Goal: Information Seeking & Learning: Learn about a topic

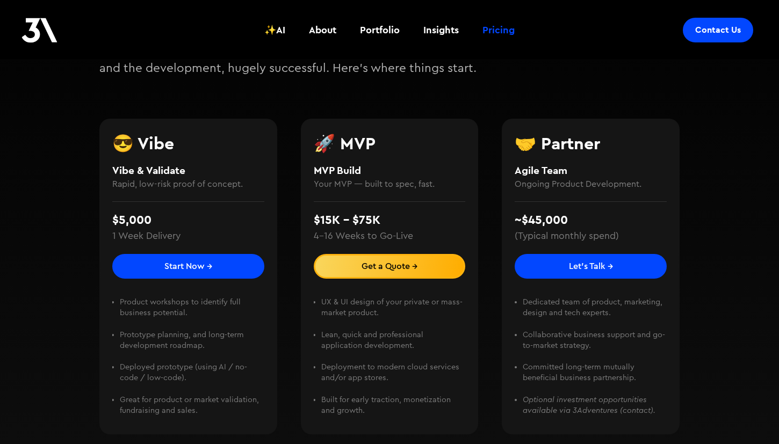
scroll to position [168, 0]
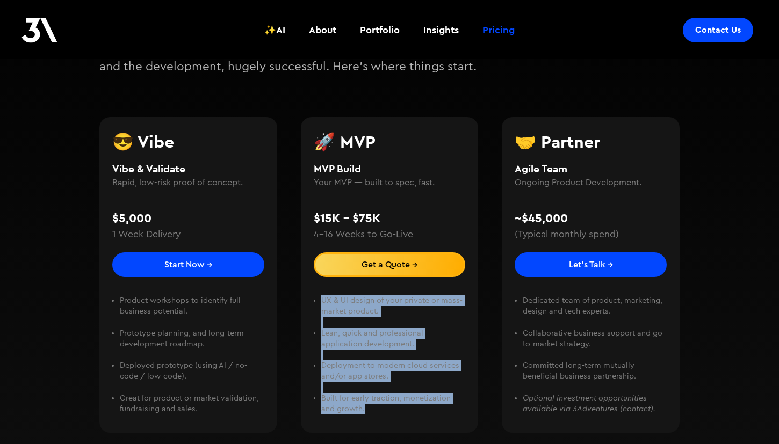
drag, startPoint x: 362, startPoint y: 413, endPoint x: 323, endPoint y: 289, distance: 129.8
click at [323, 289] on div "UX & UI design of your private or mass-market product. ‍ Lean, quick and profes…" at bounding box center [390, 348] width 152 height 143
click at [323, 290] on div "UX & UI design of your private or mass-market product. ‍ Lean, quick and profes…" at bounding box center [390, 348] width 152 height 143
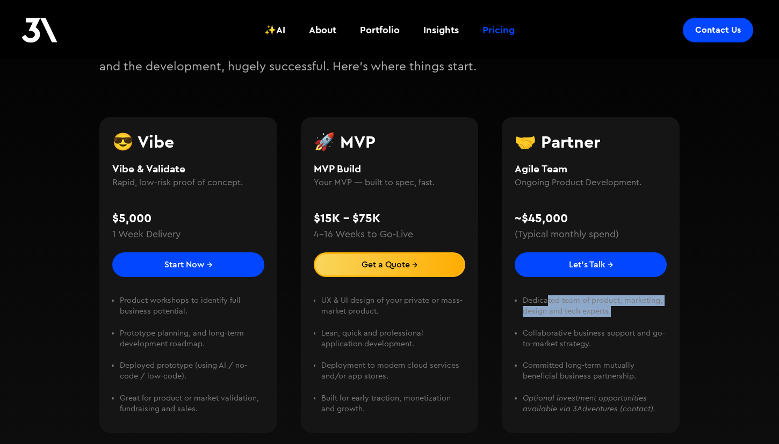
drag, startPoint x: 634, startPoint y: 313, endPoint x: 552, endPoint y: 301, distance: 83.5
click at [551, 301] on li "Dedicated team of product, marketing, design and tech experts. ‍" at bounding box center [595, 311] width 144 height 32
click at [625, 306] on li "Dedicated team of product, marketing, design and tech experts. ‍" at bounding box center [595, 311] width 144 height 32
click at [619, 307] on li "Dedicated team of product, marketing, design and tech experts. ‍" at bounding box center [595, 311] width 144 height 32
drag, startPoint x: 613, startPoint y: 317, endPoint x: 568, endPoint y: 297, distance: 49.5
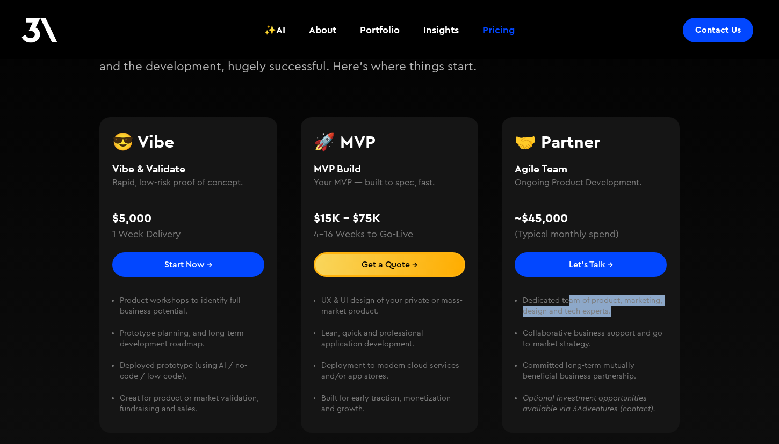
click at [568, 297] on li "Dedicated team of product, marketing, design and tech experts. ‍" at bounding box center [595, 311] width 144 height 32
click at [612, 304] on li "Dedicated team of product, marketing, design and tech experts. ‍" at bounding box center [595, 311] width 144 height 32
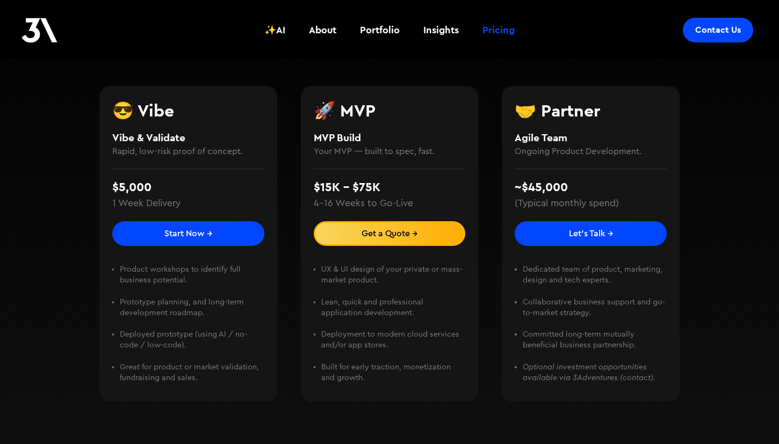
scroll to position [195, 0]
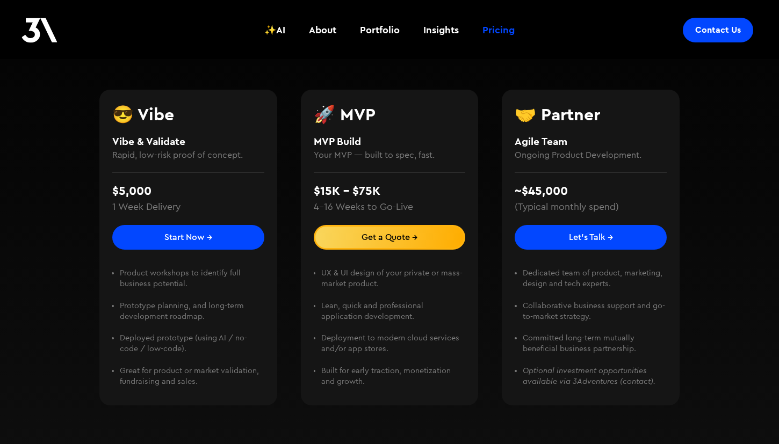
drag, startPoint x: 631, startPoint y: 313, endPoint x: 751, endPoint y: 170, distance: 186.4
click at [751, 170] on div "Services_ Products & Pricing Choosing a development partner is daunting and oft…" at bounding box center [389, 174] width 779 height 566
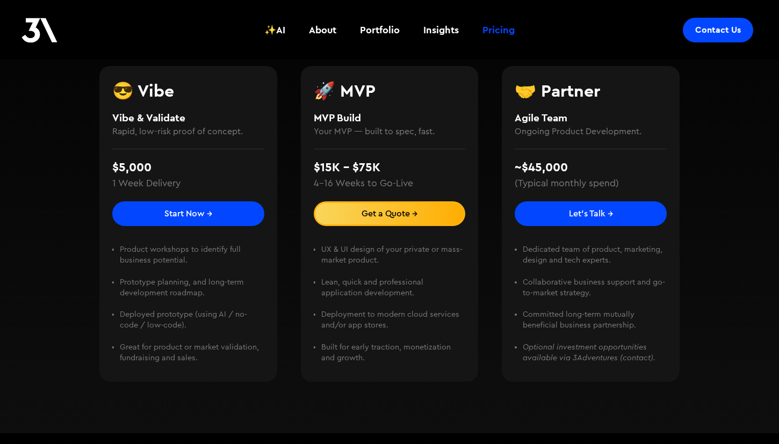
scroll to position [212, 0]
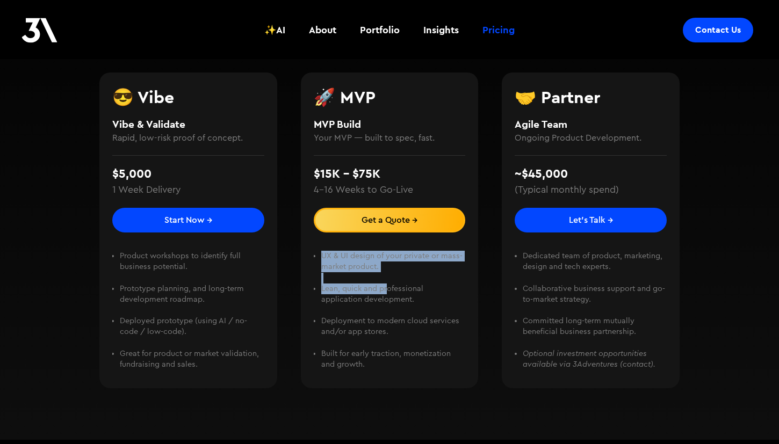
drag, startPoint x: 389, startPoint y: 284, endPoint x: 379, endPoint y: 265, distance: 21.4
click at [379, 265] on ul "UX & UI design of your private or mass-market product. ‍ Lean, quick and profes…" at bounding box center [390, 310] width 152 height 119
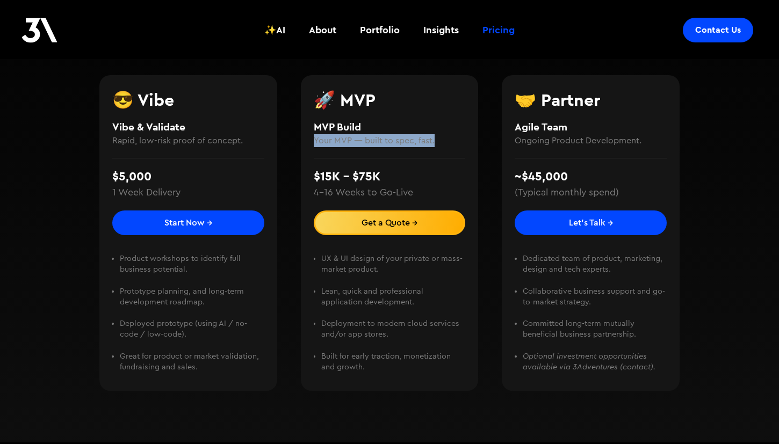
drag, startPoint x: 439, startPoint y: 127, endPoint x: 437, endPoint y: 146, distance: 19.5
click at [437, 146] on div "🚀 MVP MVP Build Your MVP — built to spec, fast." at bounding box center [390, 119] width 152 height 56
click at [436, 139] on h4 "Your MVP — built to spec, fast." at bounding box center [390, 140] width 152 height 13
